Goal: Transaction & Acquisition: Purchase product/service

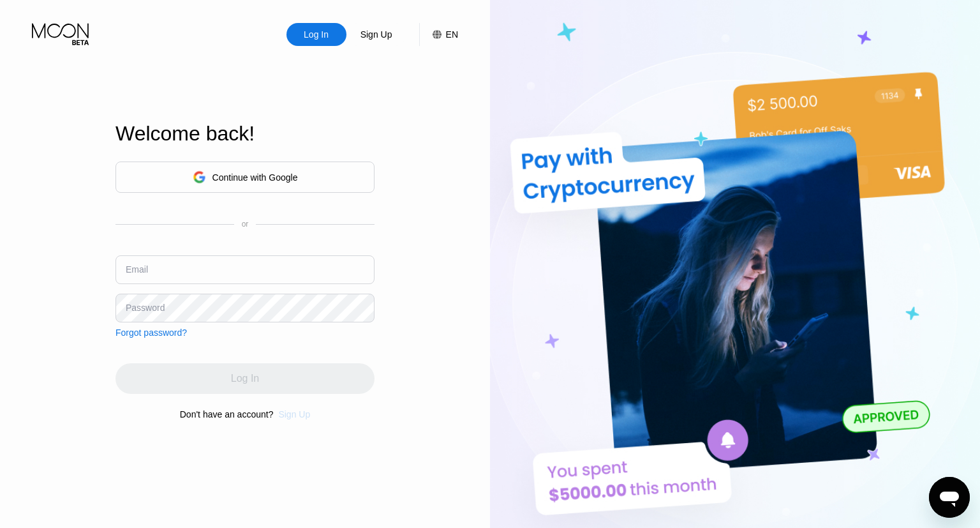
click at [300, 510] on div "Welcome back! Continue with Google or Email Password Forgot password? Log In Do…" at bounding box center [245, 271] width 259 height 581
click at [292, 417] on div "Sign Up" at bounding box center [294, 414] width 32 height 10
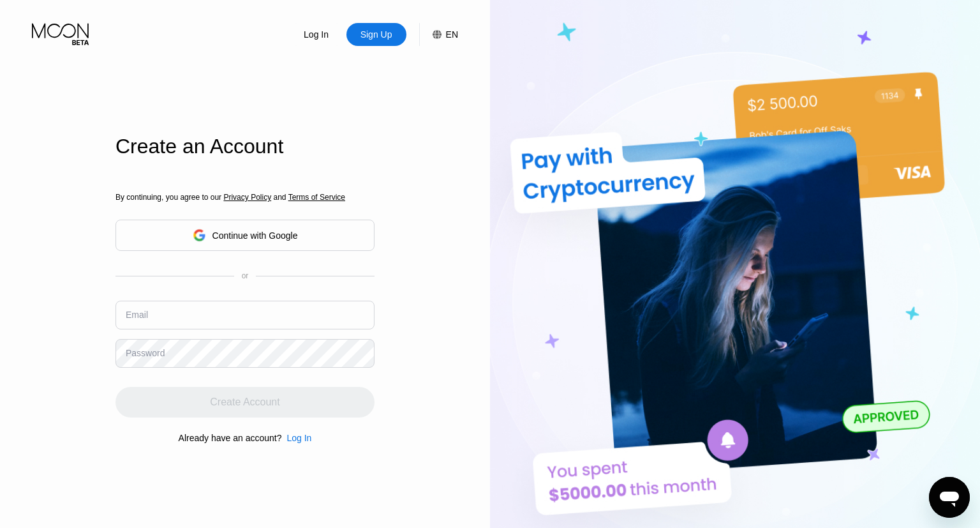
click at [209, 315] on input "text" at bounding box center [245, 315] width 259 height 29
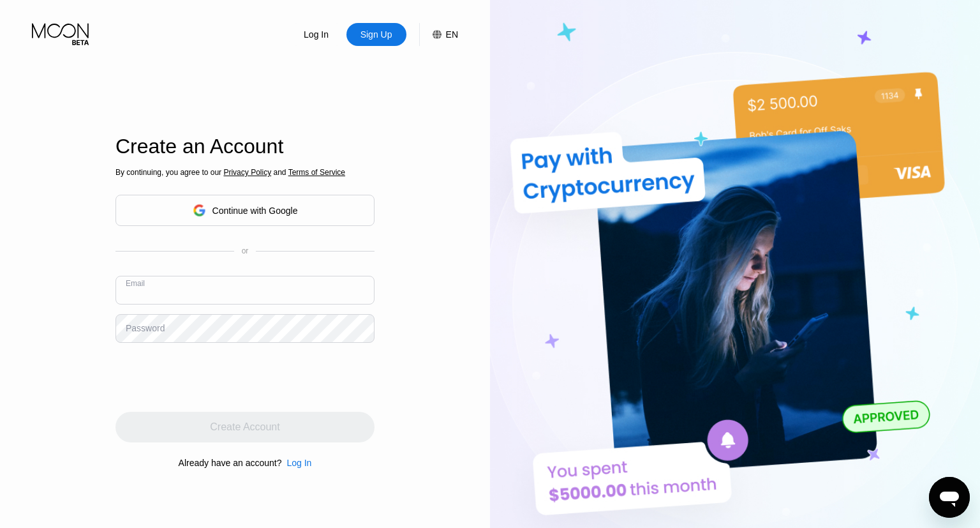
paste input "[EMAIL_ADDRESS][DOMAIN_NAME]"
type input "[EMAIL_ADDRESS][DOMAIN_NAME]"
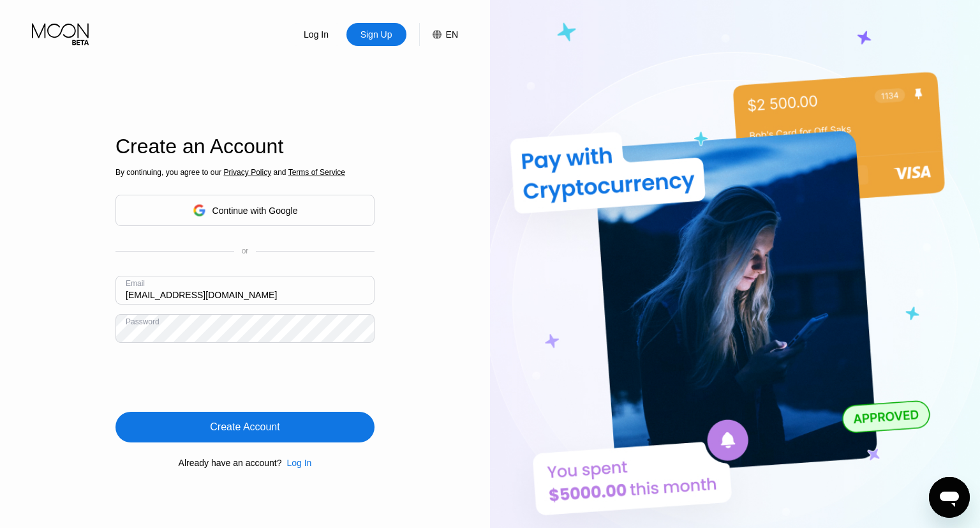
click at [199, 417] on div "Create Account" at bounding box center [245, 427] width 259 height 31
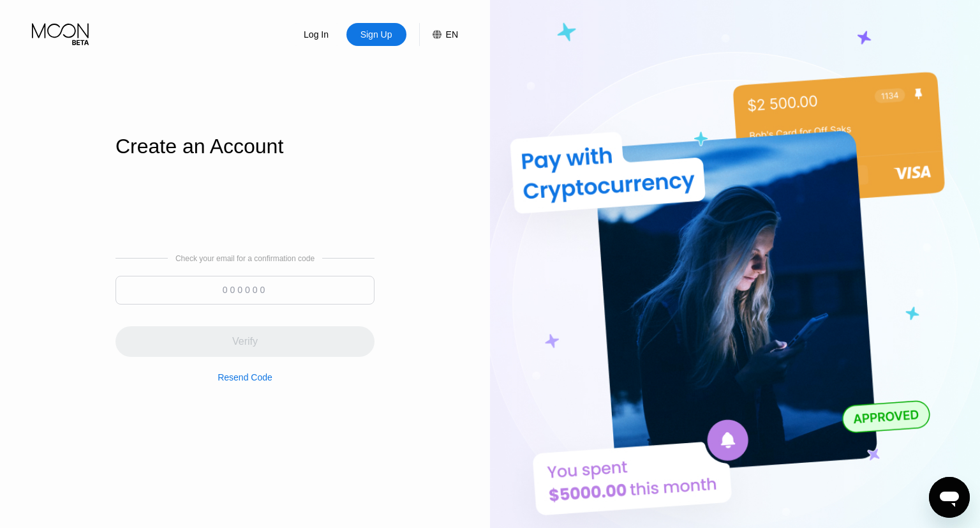
click at [261, 293] on input at bounding box center [245, 290] width 259 height 29
paste input "477884"
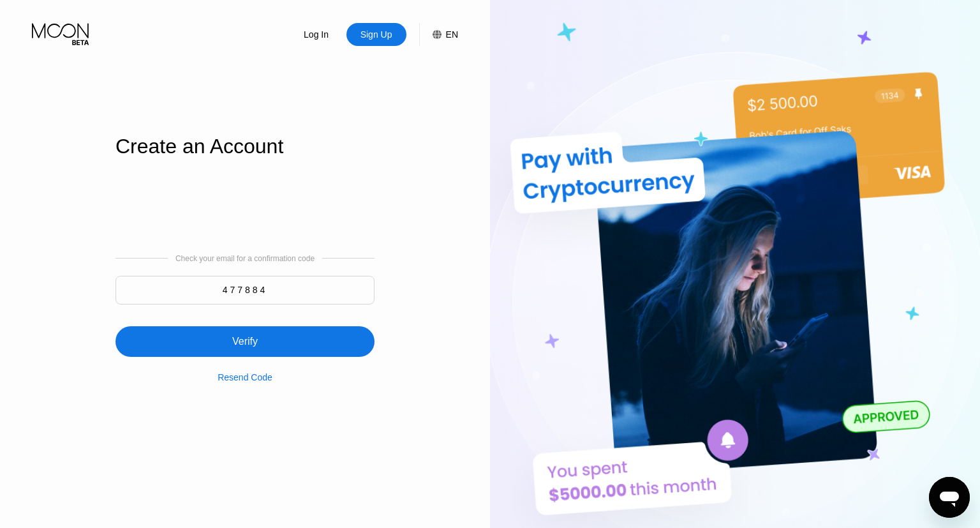
type input "477884"
click at [260, 343] on div "Verify" at bounding box center [245, 341] width 259 height 31
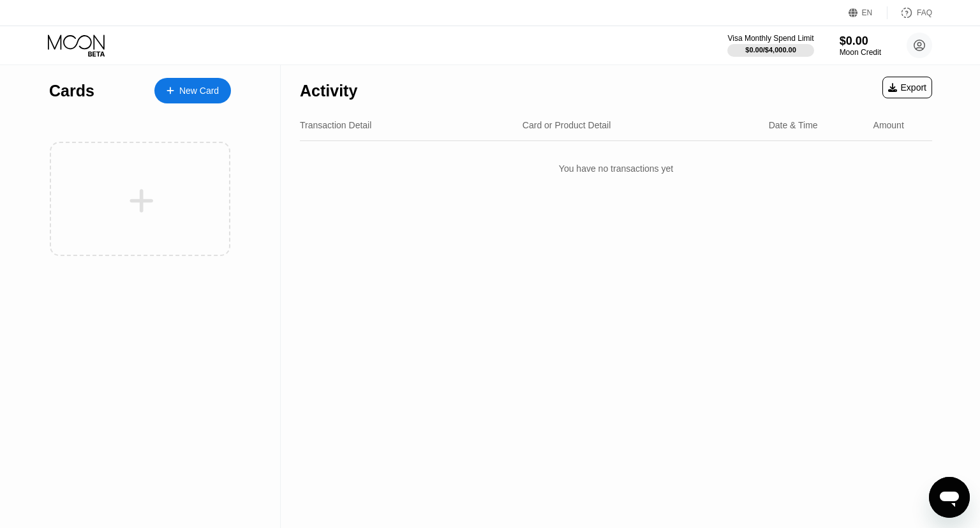
click at [195, 83] on div "New Card" at bounding box center [192, 91] width 77 height 26
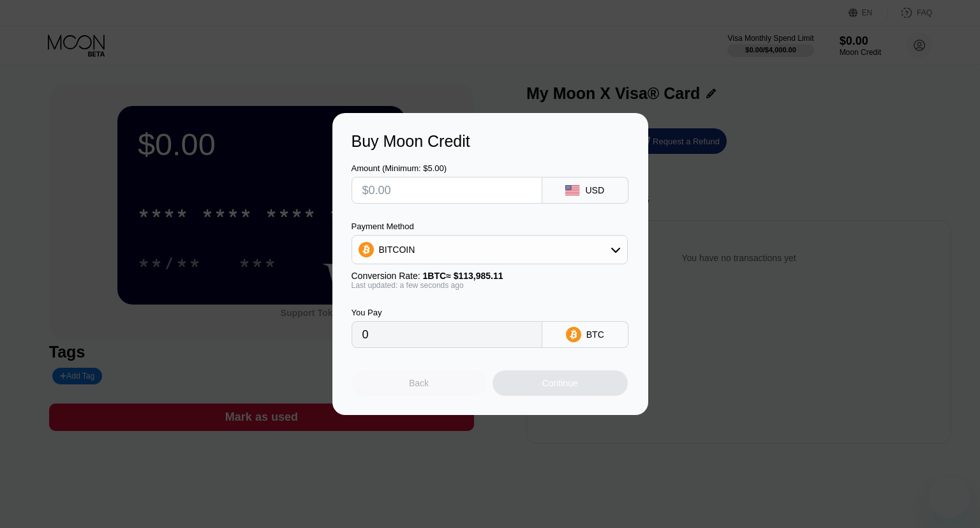
click at [421, 387] on div "Back" at bounding box center [419, 383] width 20 height 10
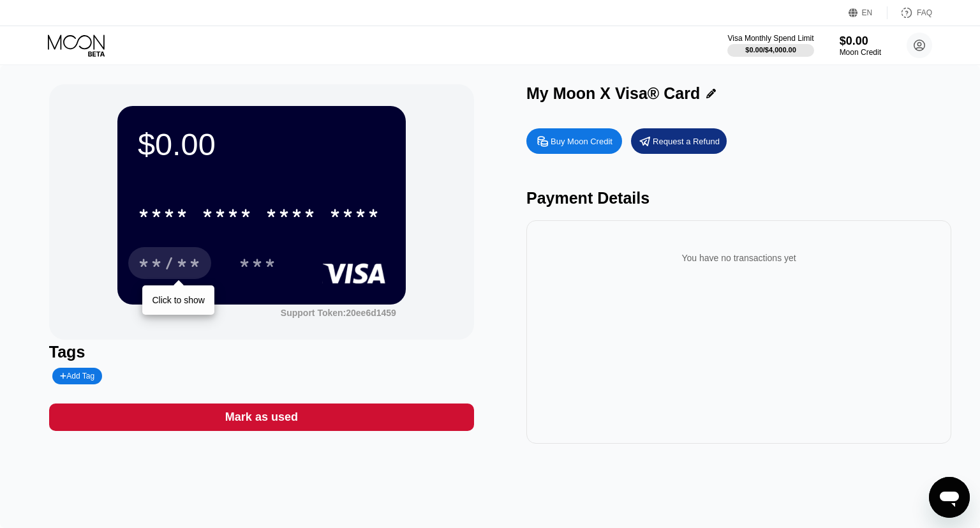
click at [184, 274] on div "**/**" at bounding box center [170, 265] width 64 height 20
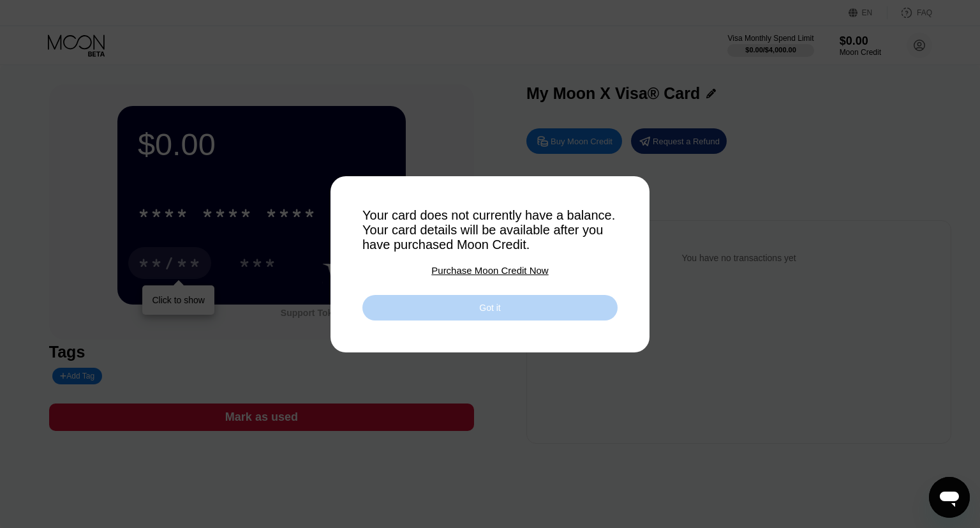
click at [481, 305] on div "Got it" at bounding box center [489, 307] width 21 height 11
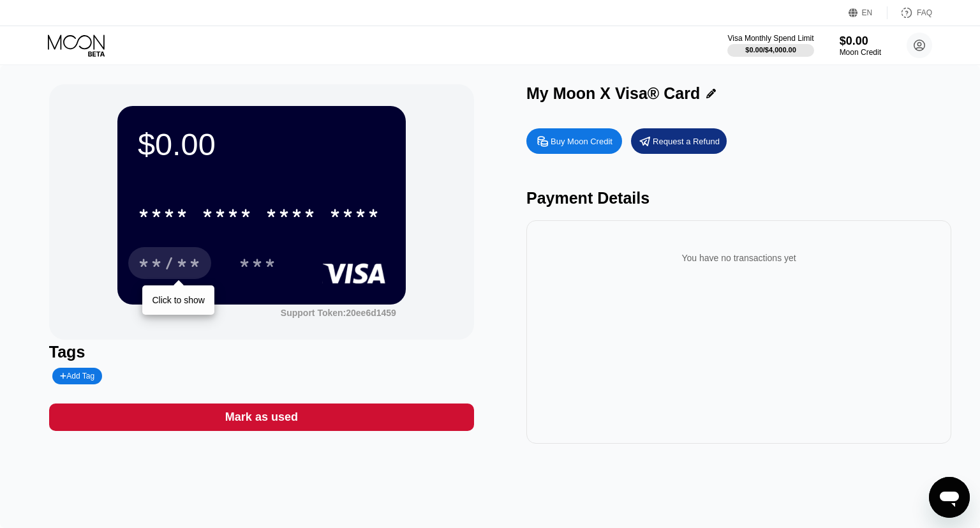
click at [197, 301] on div "Click to show" at bounding box center [178, 300] width 52 height 10
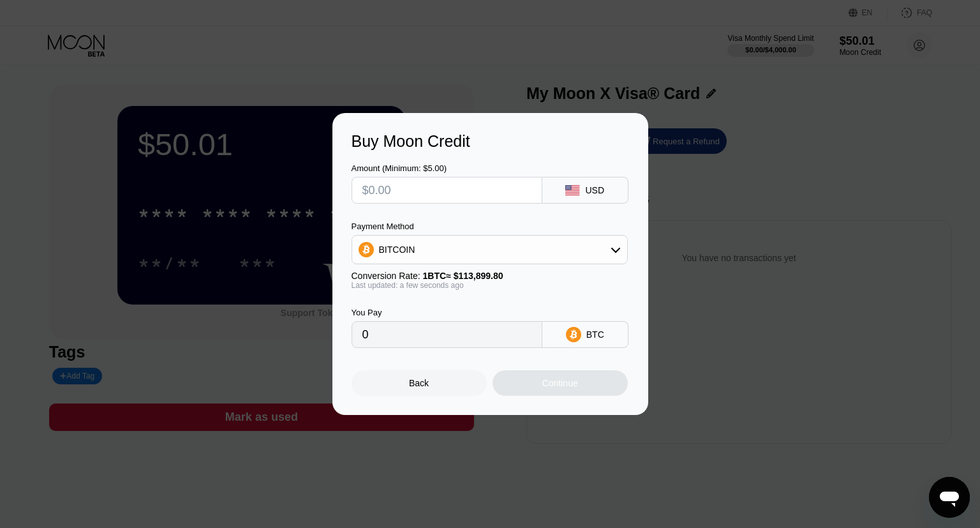
click at [739, 237] on div "Buy Moon Credit Amount (Minimum: $5.00) USD Payment Method BITCOIN Conversion R…" at bounding box center [490, 264] width 980 height 302
click at [431, 384] on div "Back" at bounding box center [419, 383] width 135 height 26
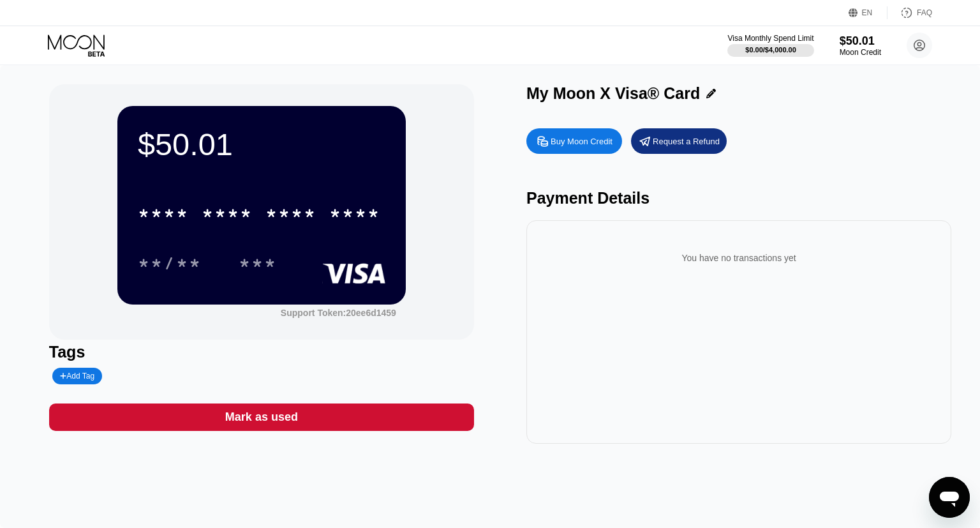
click at [216, 229] on div "* * * * * * * * * * * * ****" at bounding box center [259, 213] width 258 height 32
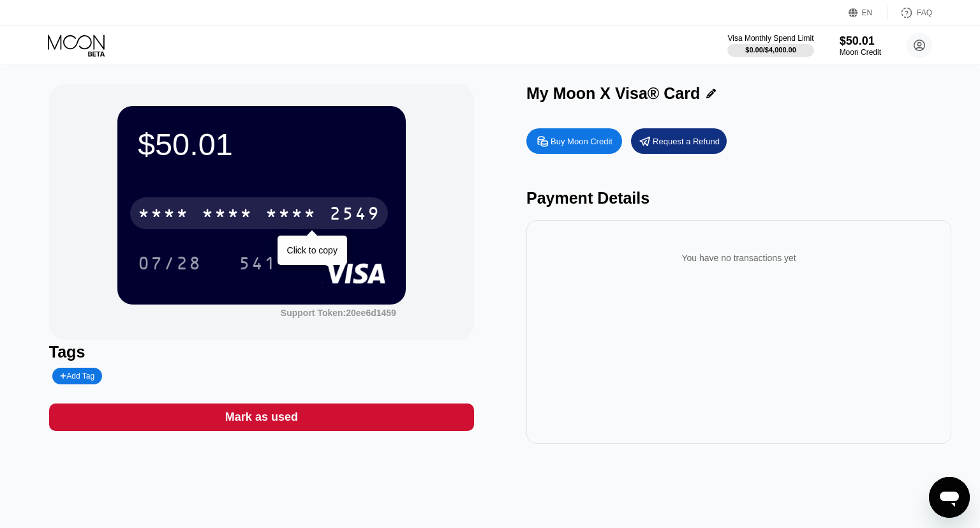
click at [307, 215] on div "* * * *" at bounding box center [291, 215] width 51 height 20
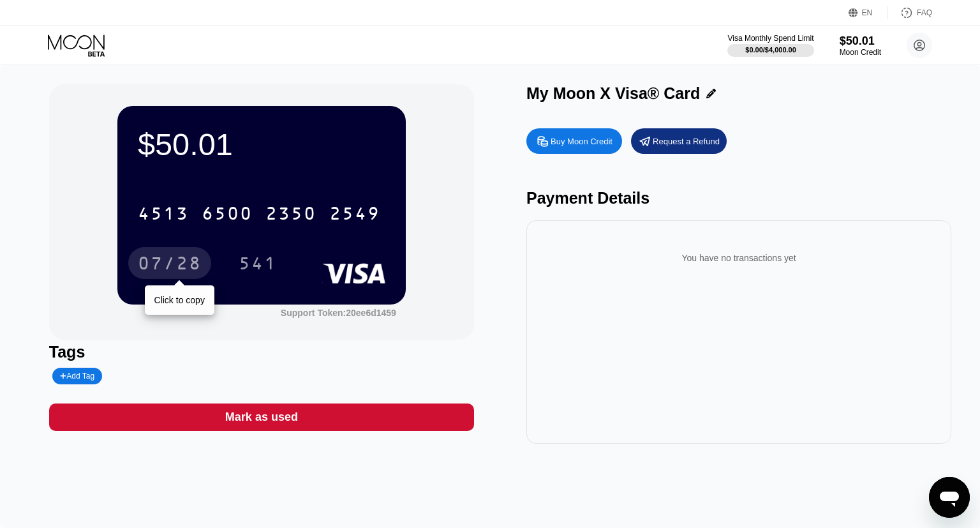
click at [162, 269] on div "07/28" at bounding box center [170, 265] width 64 height 20
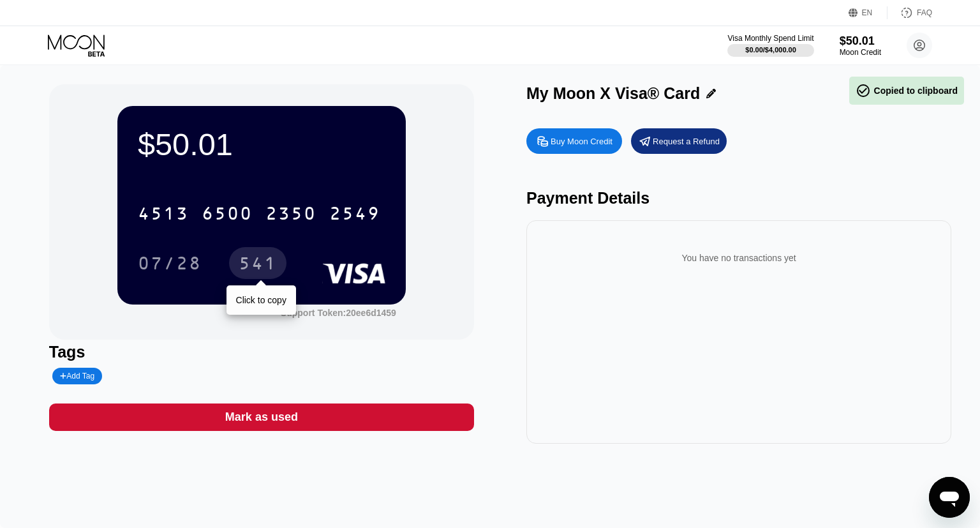
click at [258, 267] on div "541" at bounding box center [258, 265] width 38 height 20
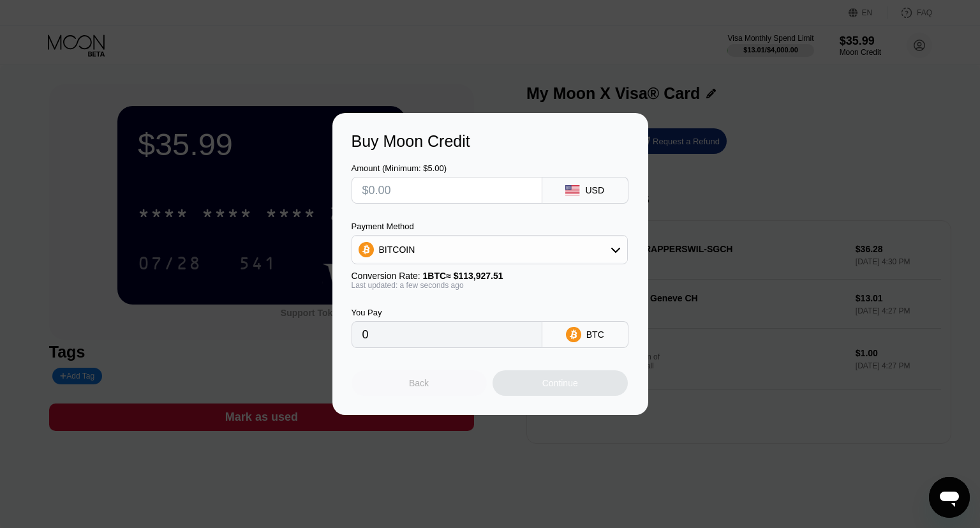
click at [428, 388] on div "Back" at bounding box center [419, 383] width 20 height 10
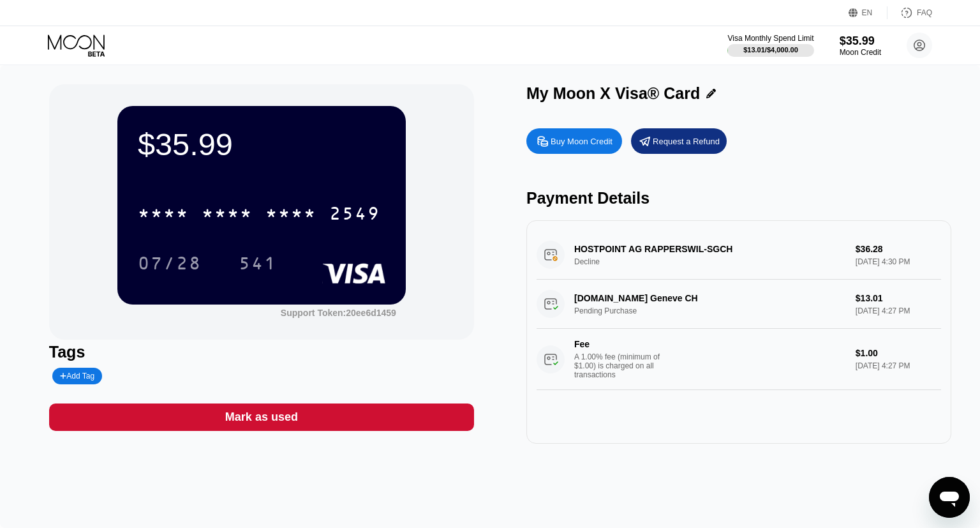
drag, startPoint x: 941, startPoint y: 262, endPoint x: 718, endPoint y: 318, distance: 229.6
click at [718, 318] on div "HOSTPOINT AG RAPPERSWIL-SGCH Decline $36.28 Aug 23, 2025 4:30 PM infomaniak.com…" at bounding box center [739, 310] width 405 height 160
drag, startPoint x: 878, startPoint y: 297, endPoint x: 627, endPoint y: 272, distance: 252.2
click at [632, 274] on div "HOSTPOINT AG RAPPERSWIL-SGCH Decline $36.28 Aug 23, 2025 4:30 PM infomaniak.com…" at bounding box center [739, 310] width 405 height 160
click at [615, 269] on div "HOSTPOINT AG RAPPERSWIL-SGCH Decline $36.28 Aug 23, 2025 4:30 PM" at bounding box center [739, 254] width 405 height 49
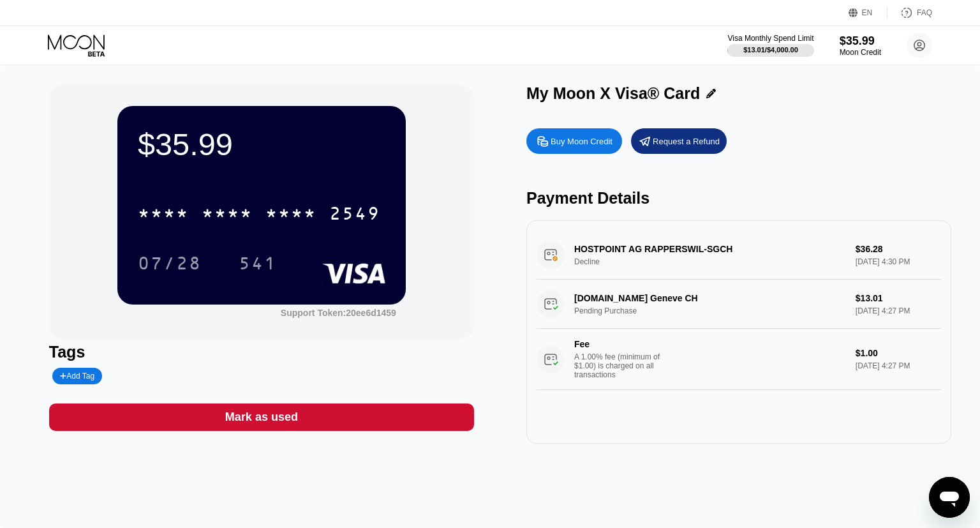
click at [615, 269] on div "HOSTPOINT AG RAPPERSWIL-SGCH Decline $36.28 Aug 23, 2025 4:30 PM" at bounding box center [739, 254] width 405 height 49
